Goal: Information Seeking & Learning: Learn about a topic

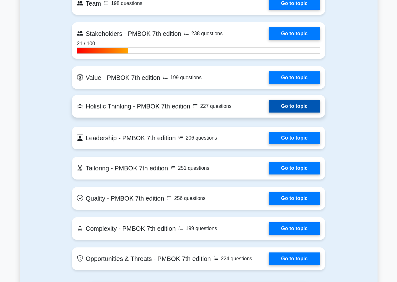
scroll to position [1350, 0]
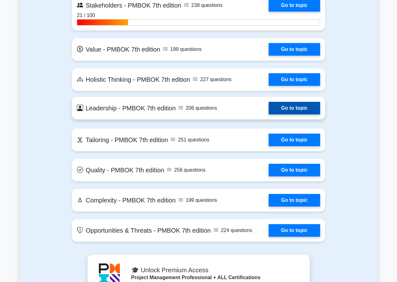
click at [269, 109] on link "Go to topic" at bounding box center [294, 108] width 51 height 13
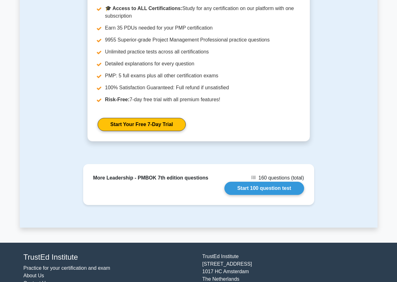
scroll to position [784, 0]
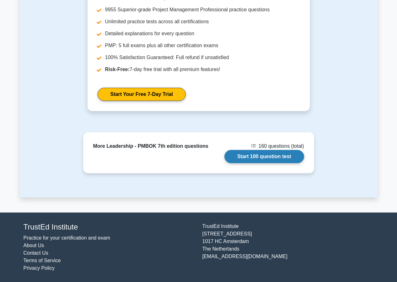
click at [259, 155] on link "Start 100 question test" at bounding box center [264, 156] width 80 height 13
